Goal: Task Accomplishment & Management: Manage account settings

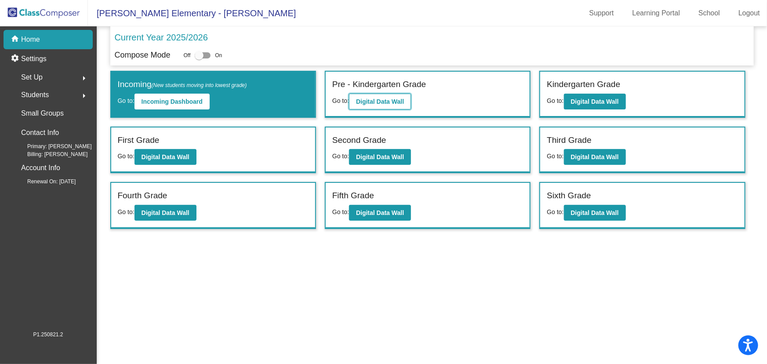
click at [366, 98] on b "Digital Data Wall" at bounding box center [380, 101] width 48 height 7
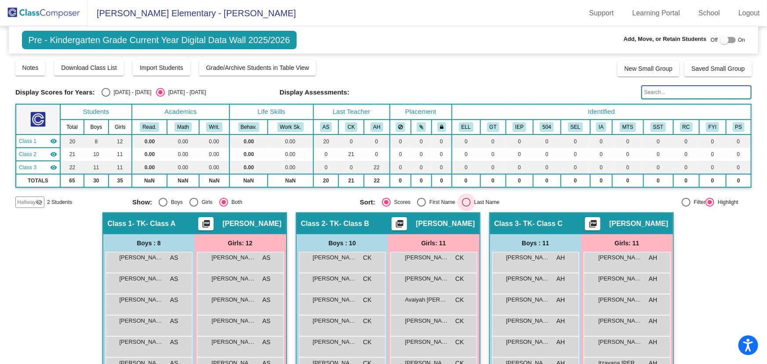
click at [462, 200] on div "Select an option" at bounding box center [466, 202] width 9 height 9
click at [466, 207] on input "Last Name" at bounding box center [466, 207] width 0 height 0
radio input "true"
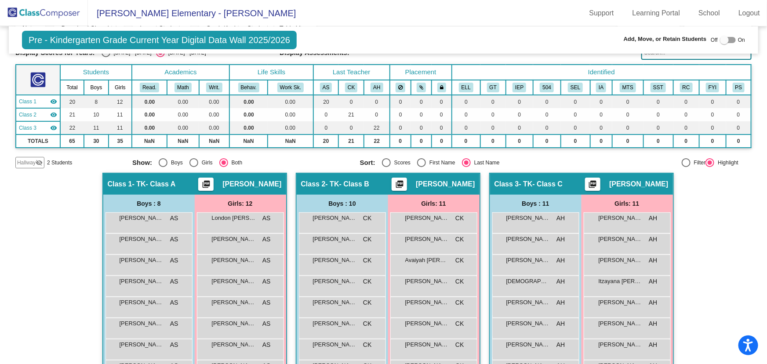
scroll to position [154, 0]
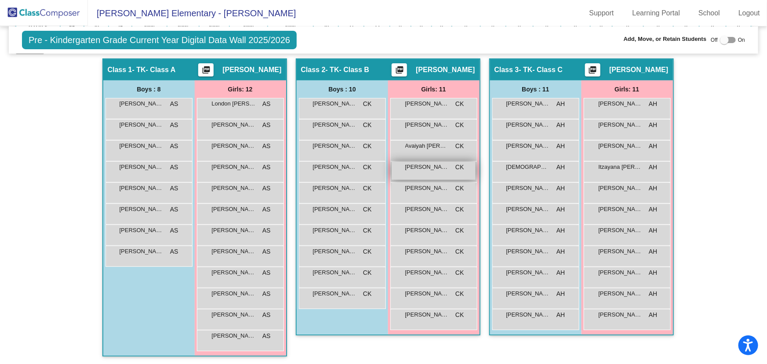
click at [438, 171] on div "[PERSON_NAME] [PERSON_NAME] lock do_not_disturb_alt" at bounding box center [434, 171] width 84 height 18
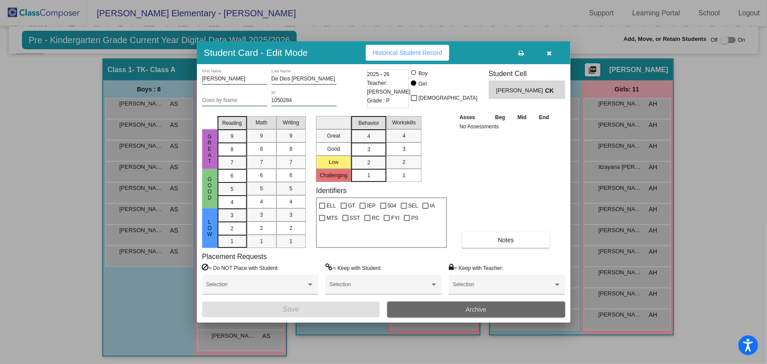
click at [518, 308] on button "Archive" at bounding box center [476, 310] width 178 height 16
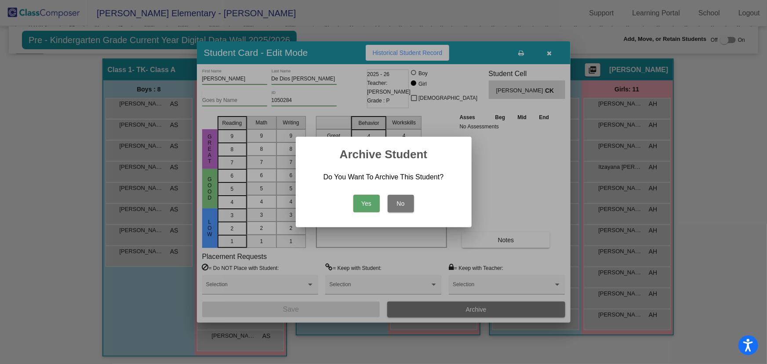
click at [358, 203] on button "Yes" at bounding box center [367, 204] width 26 height 18
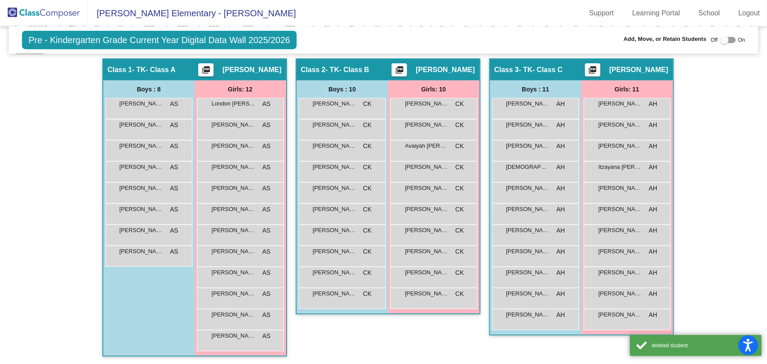
click at [723, 107] on div "Hallway - Hallway Class picture_as_pdf Add Student First Name Last Name Student…" at bounding box center [383, 211] width 737 height 307
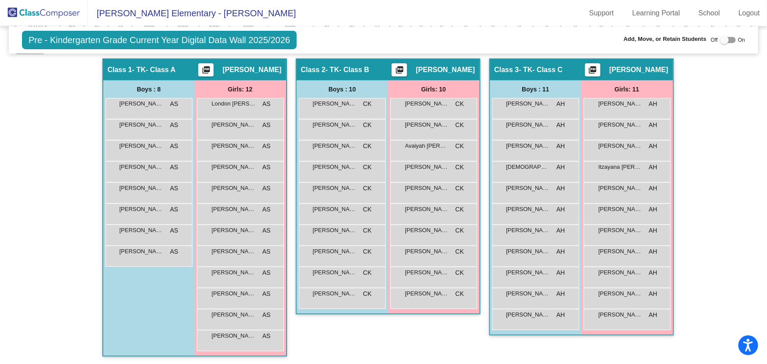
click at [67, 11] on img at bounding box center [44, 13] width 88 height 26
